Goal: Information Seeking & Learning: Learn about a topic

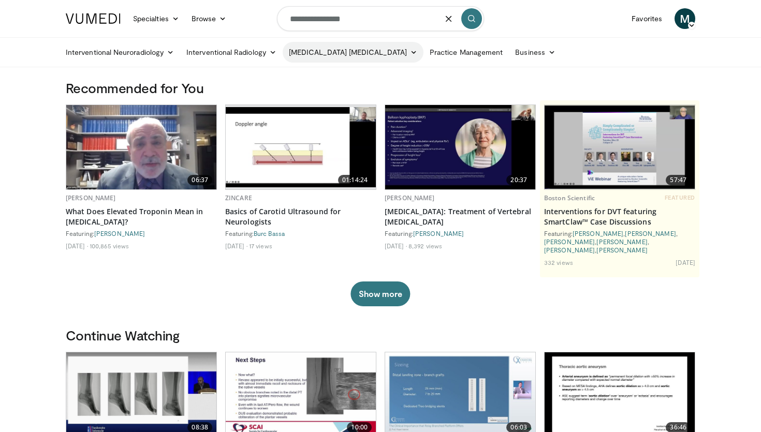
type input "**********"
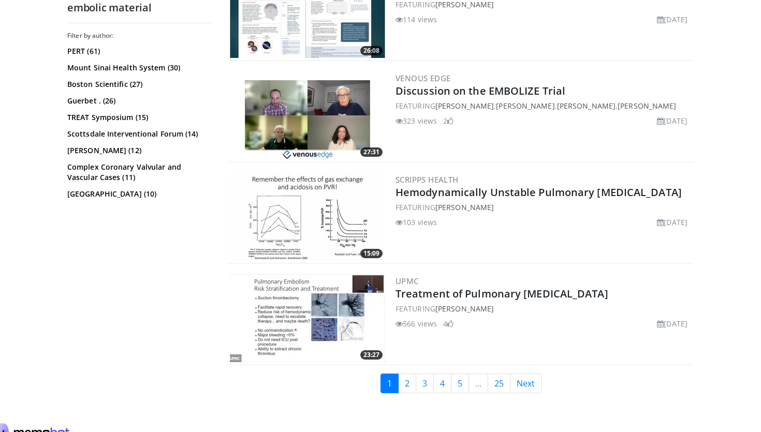
scroll to position [2389, 0]
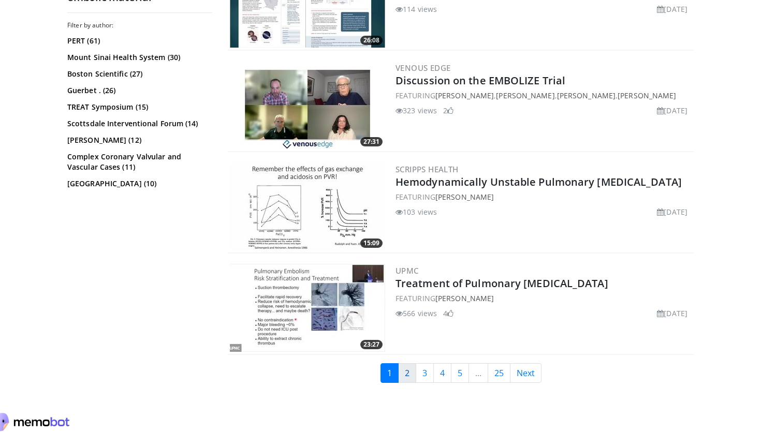
click at [405, 372] on link "2" at bounding box center [407, 373] width 18 height 20
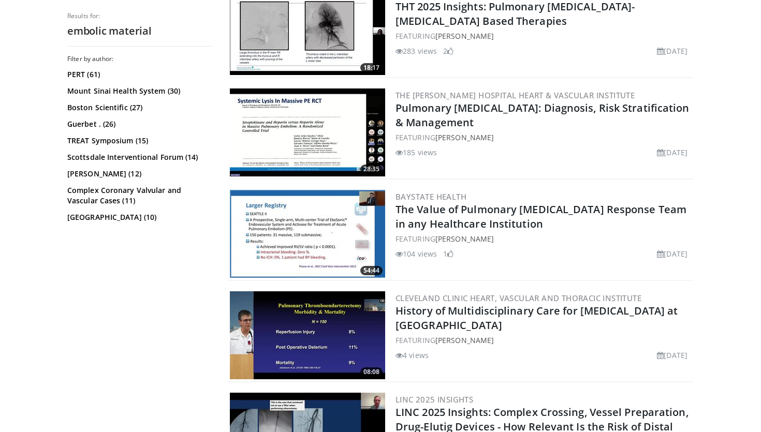
scroll to position [1673, 0]
